Goal: Task Accomplishment & Management: Use online tool/utility

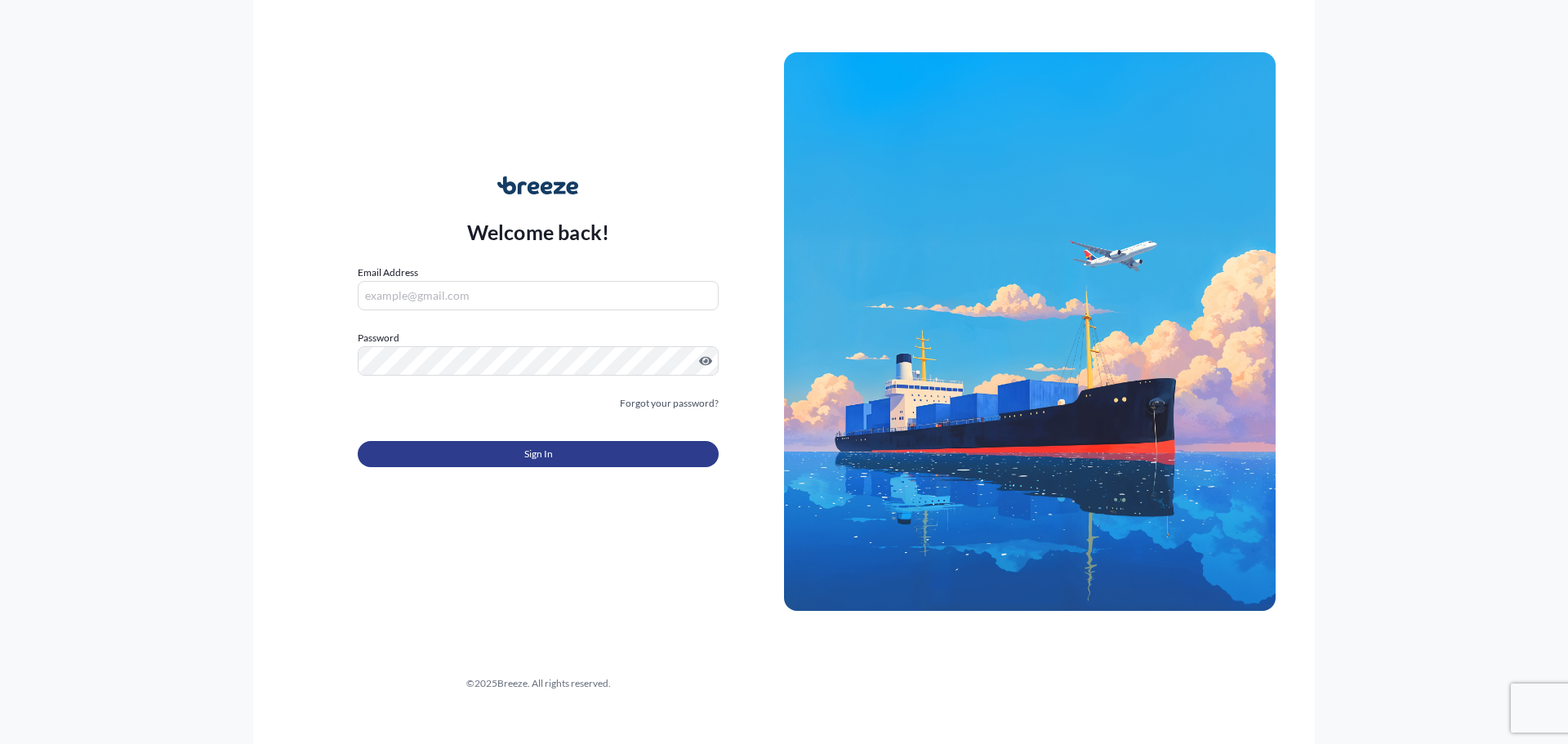
type input "[PERSON_NAME][EMAIL_ADDRESS][DOMAIN_NAME]"
click at [531, 459] on span "Sign In" at bounding box center [539, 454] width 29 height 16
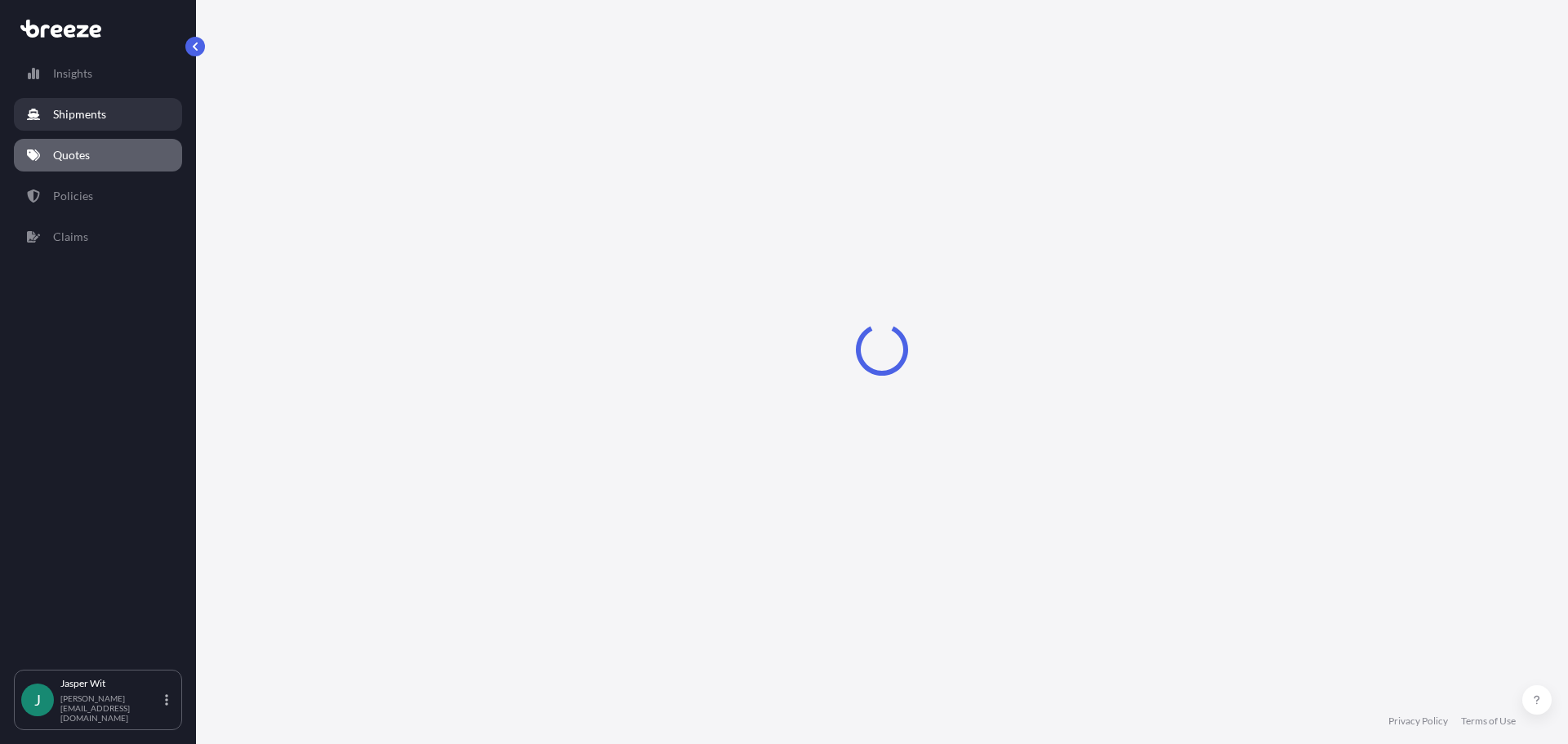
select select "Sea"
select select "1"
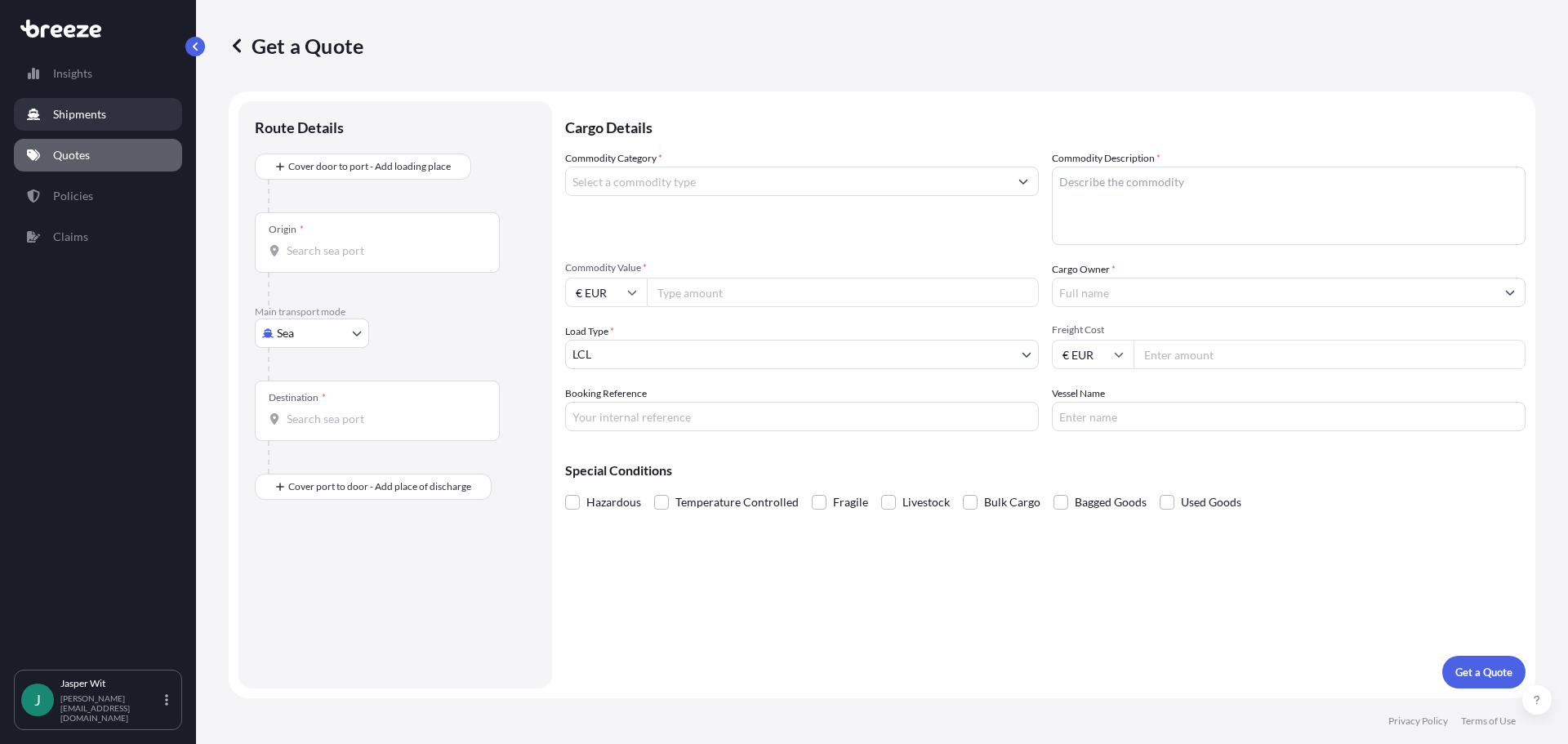
click at [103, 122] on p "Shipments" at bounding box center [79, 114] width 53 height 16
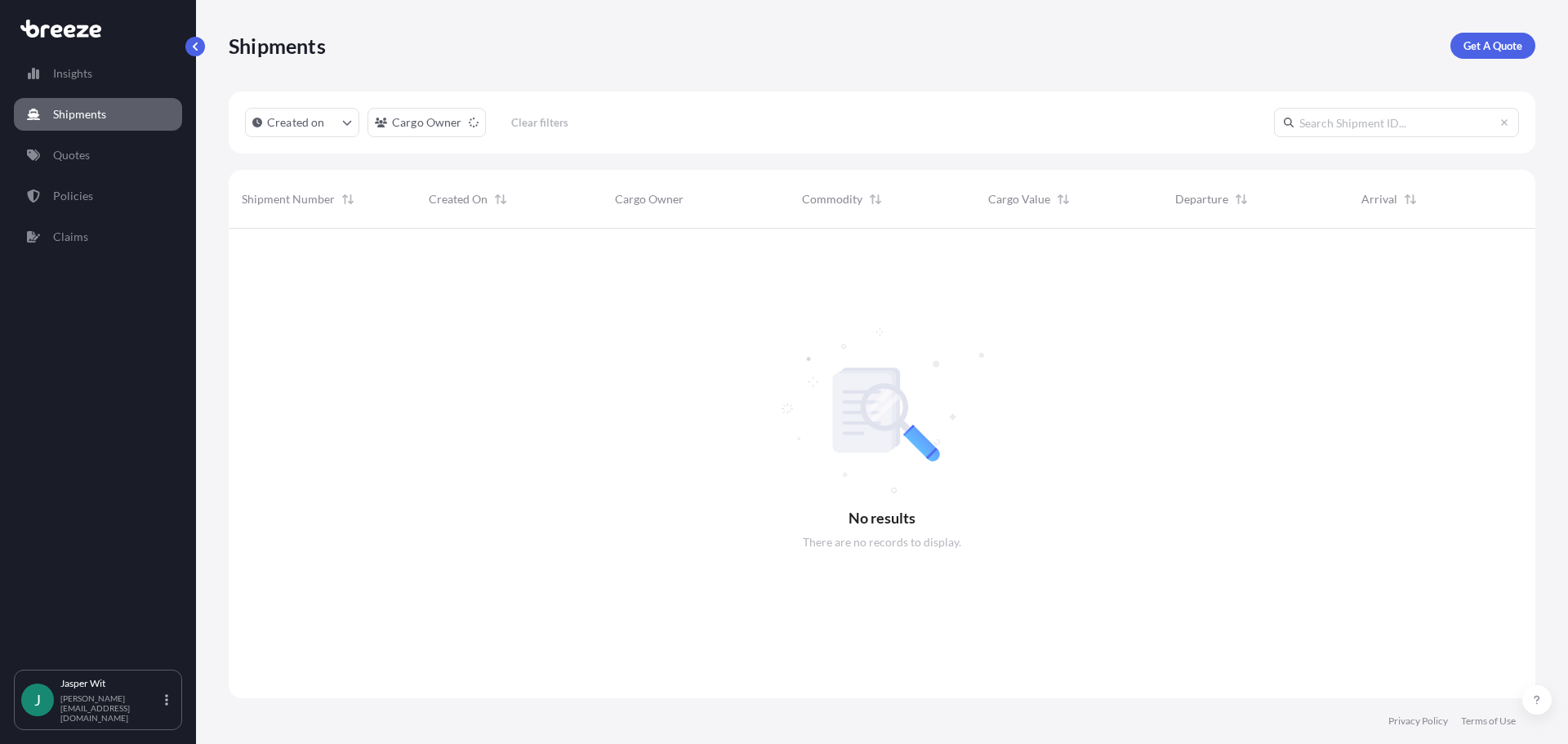
scroll to position [516, 1294]
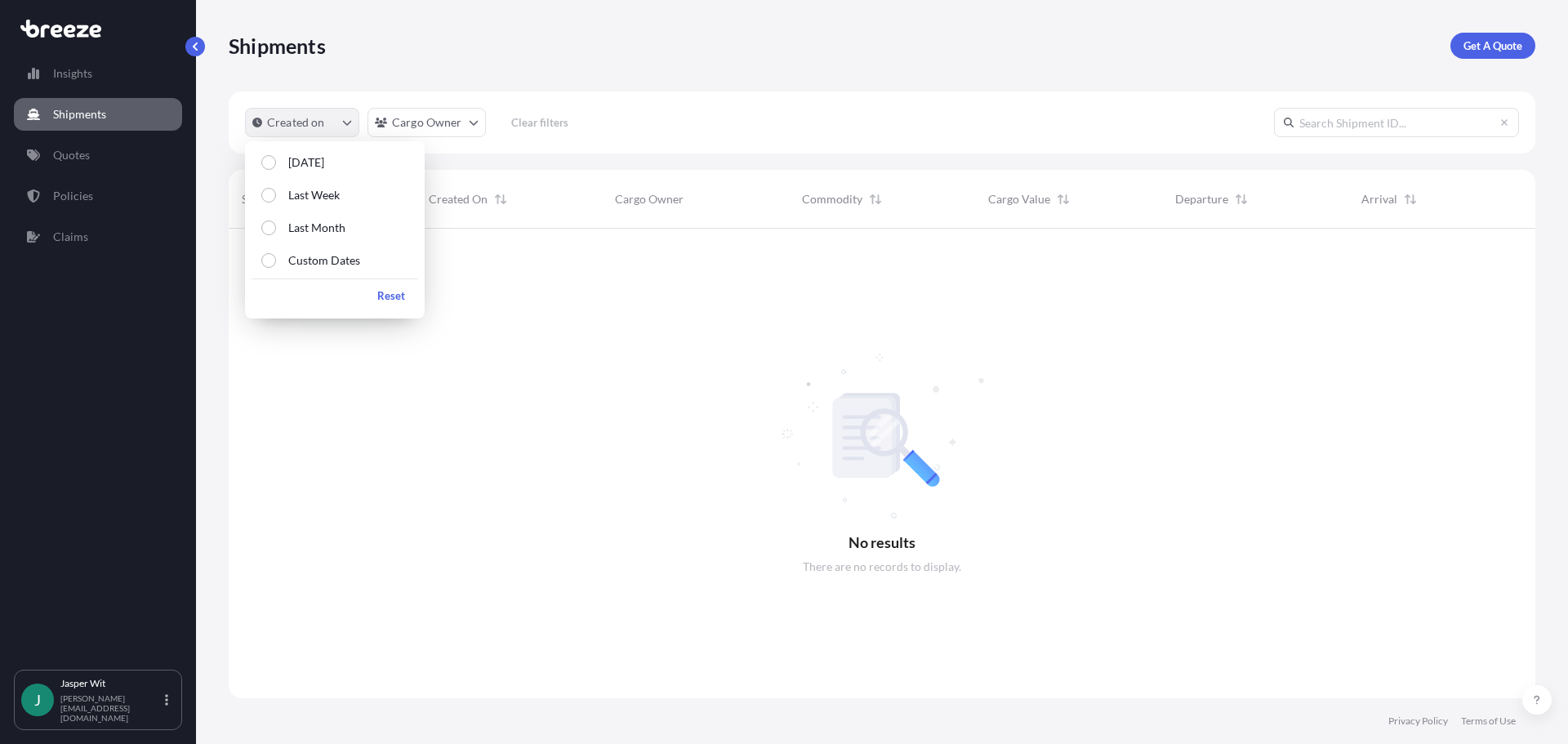
click at [302, 115] on p "Created on" at bounding box center [296, 123] width 58 height 16
click at [453, 60] on div "Shipments Get A Quote" at bounding box center [882, 46] width 1307 height 91
